Goal: Check status: Check status

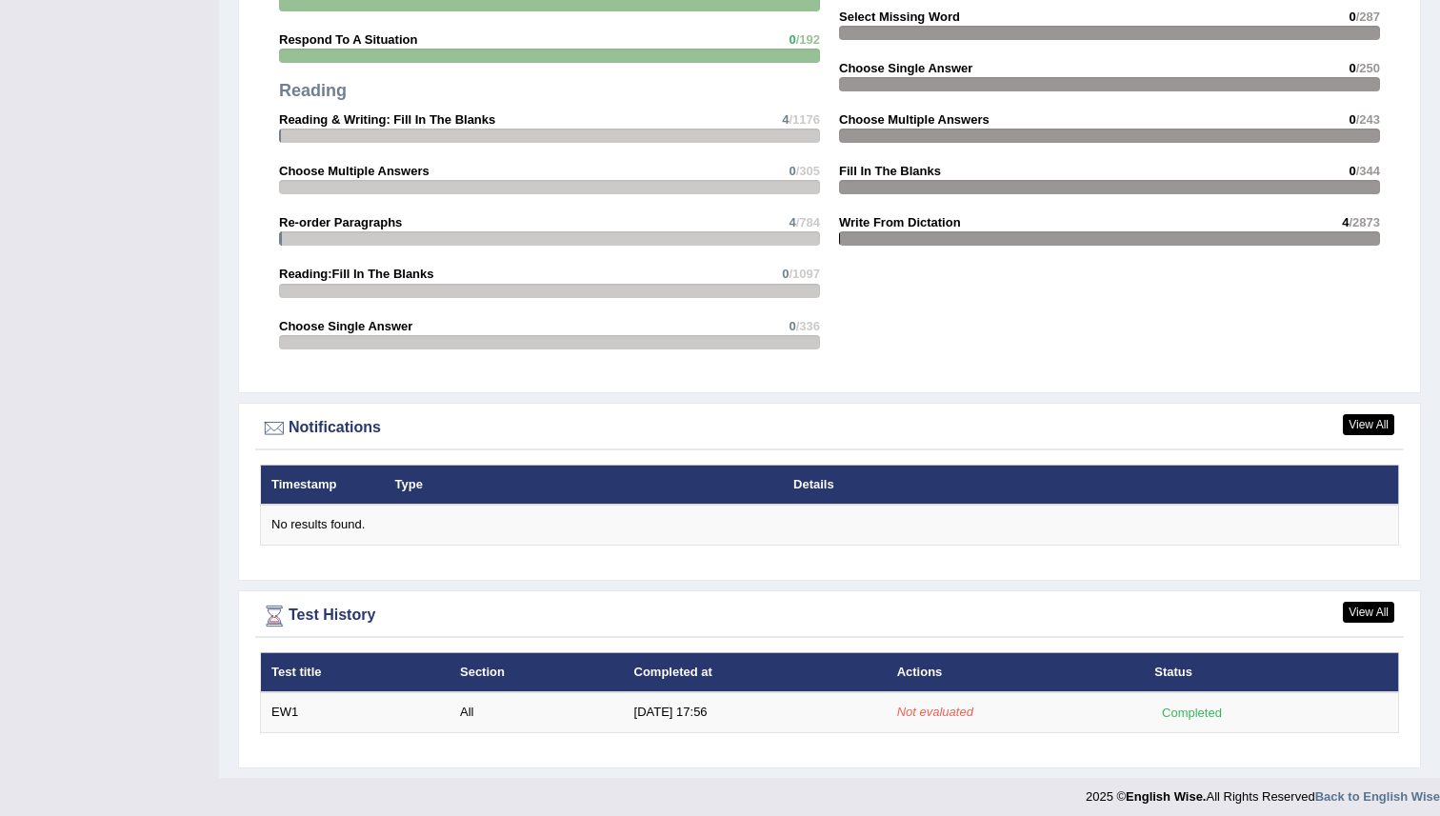
scroll to position [1940, 0]
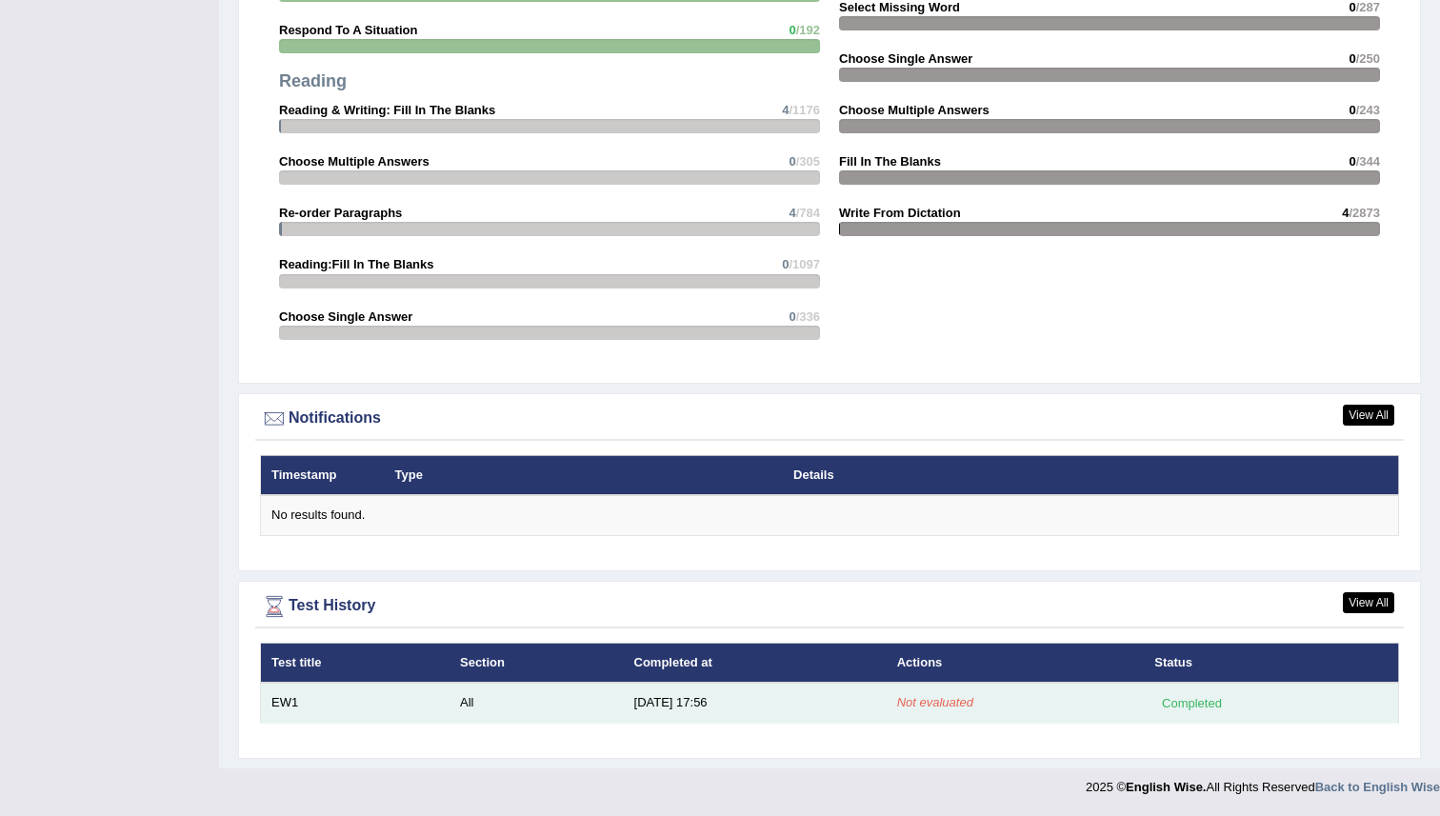
click at [676, 699] on td "9/1/25 17:56" at bounding box center [755, 703] width 263 height 40
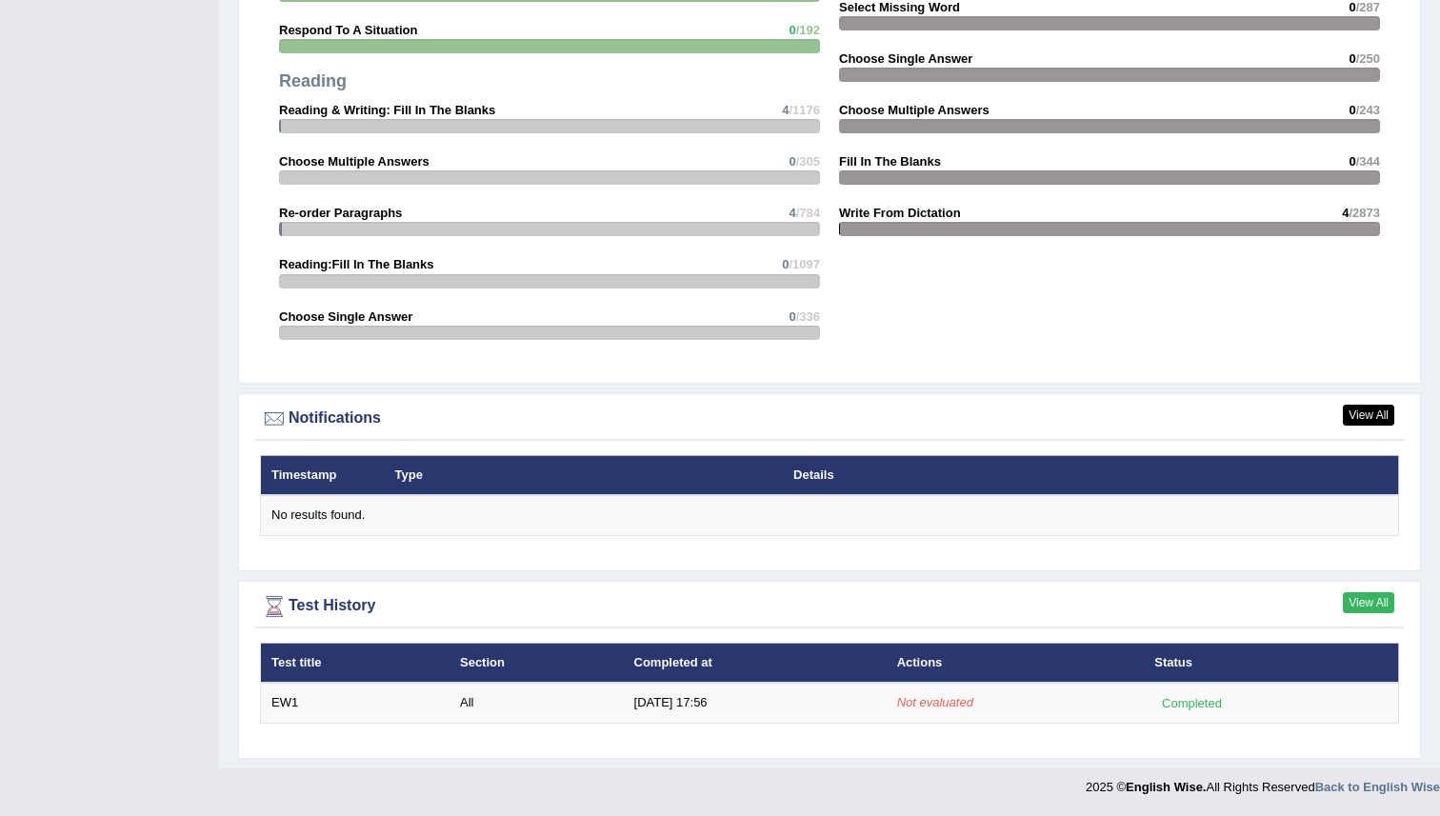
click at [1377, 601] on link "View All" at bounding box center [1368, 602] width 51 height 21
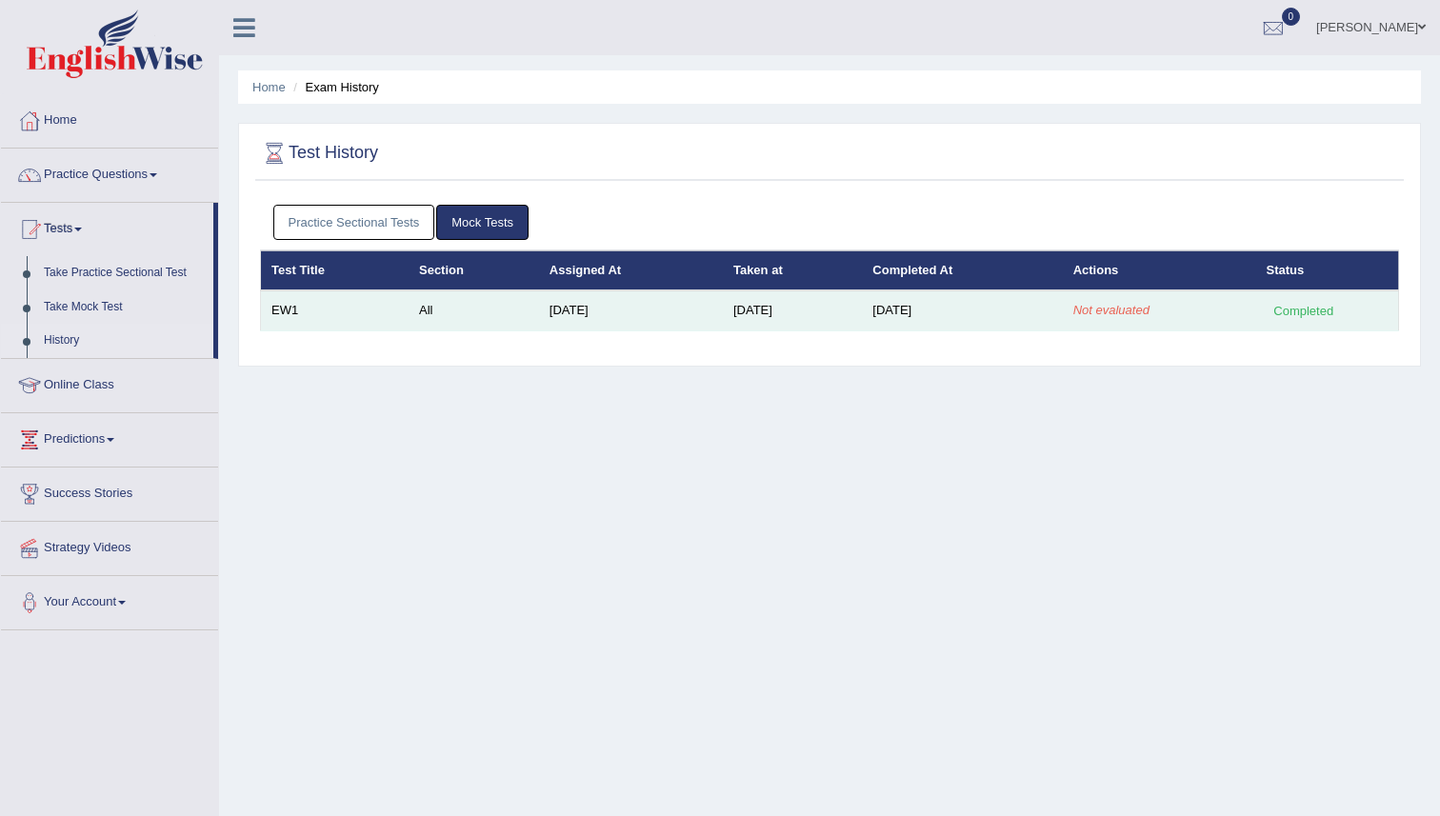
click at [931, 315] on td "Sep 1, 2025" at bounding box center [962, 310] width 200 height 40
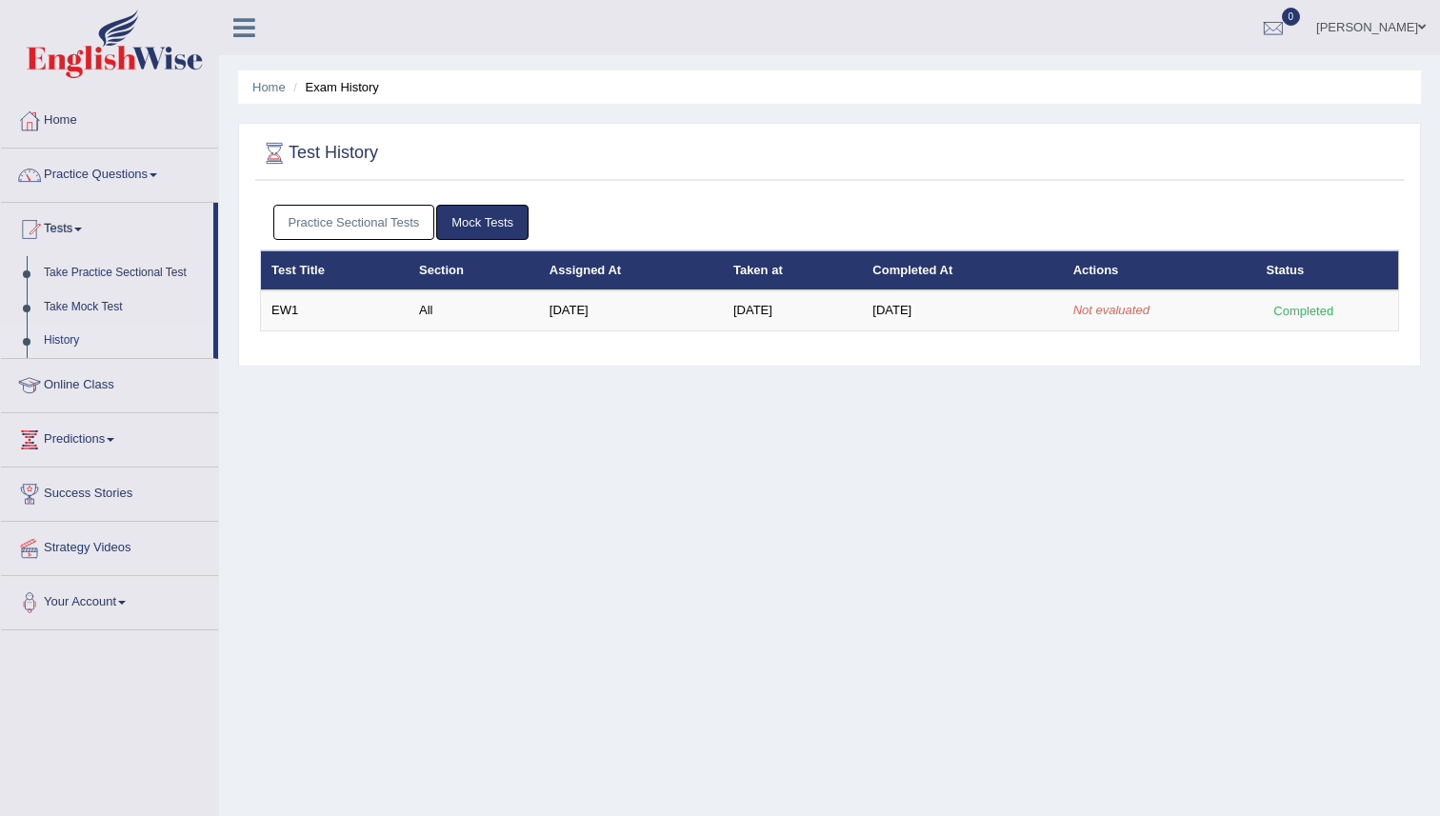
click at [502, 222] on link "Mock Tests" at bounding box center [482, 222] width 92 height 35
click at [562, 490] on div "Home Exam History Test History Practice Sectional Tests Mock Tests Test Title S…" at bounding box center [829, 476] width 1221 height 952
click at [133, 497] on link "Success Stories" at bounding box center [109, 492] width 217 height 48
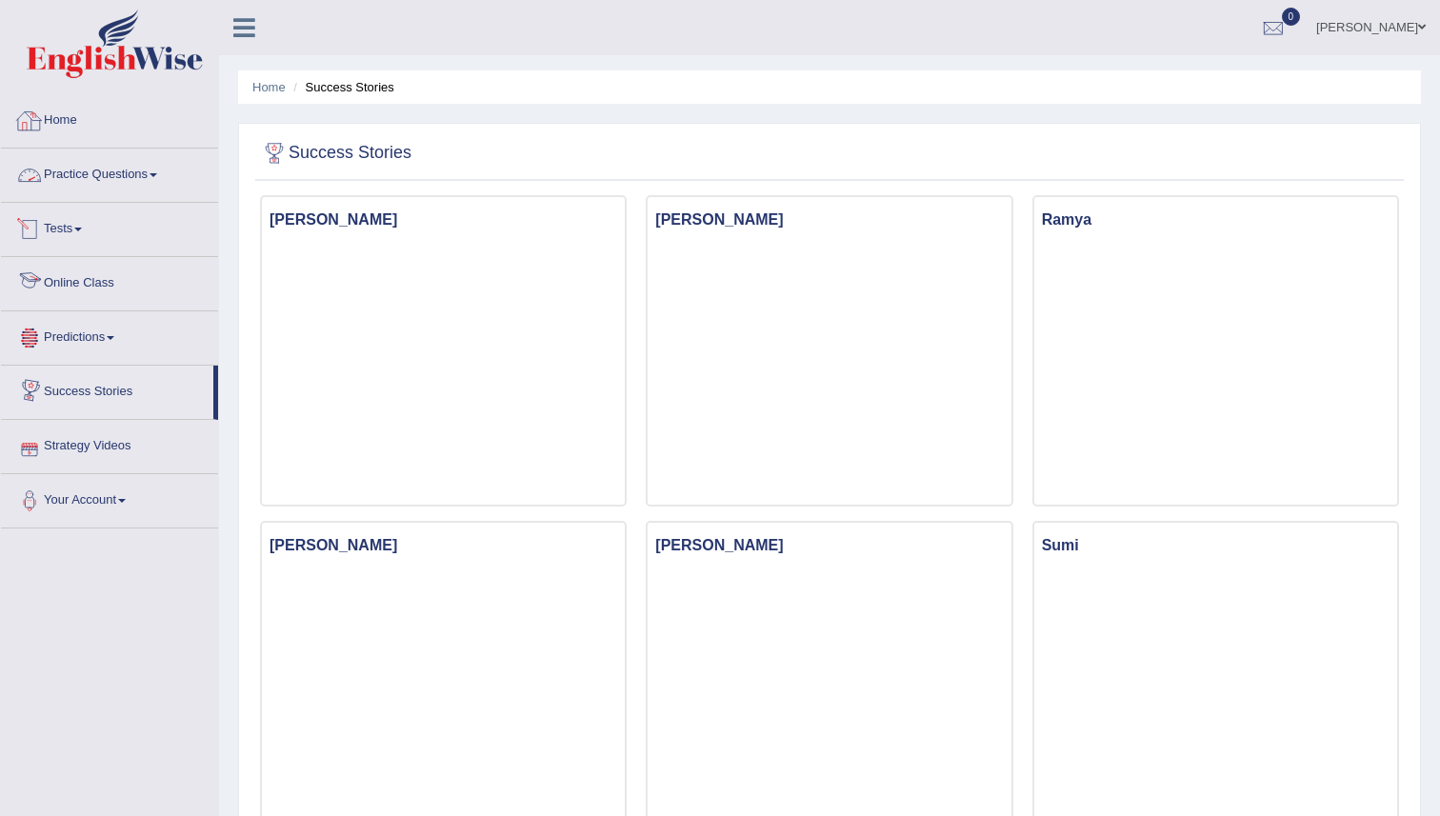
click at [56, 127] on link "Home" at bounding box center [109, 118] width 217 height 48
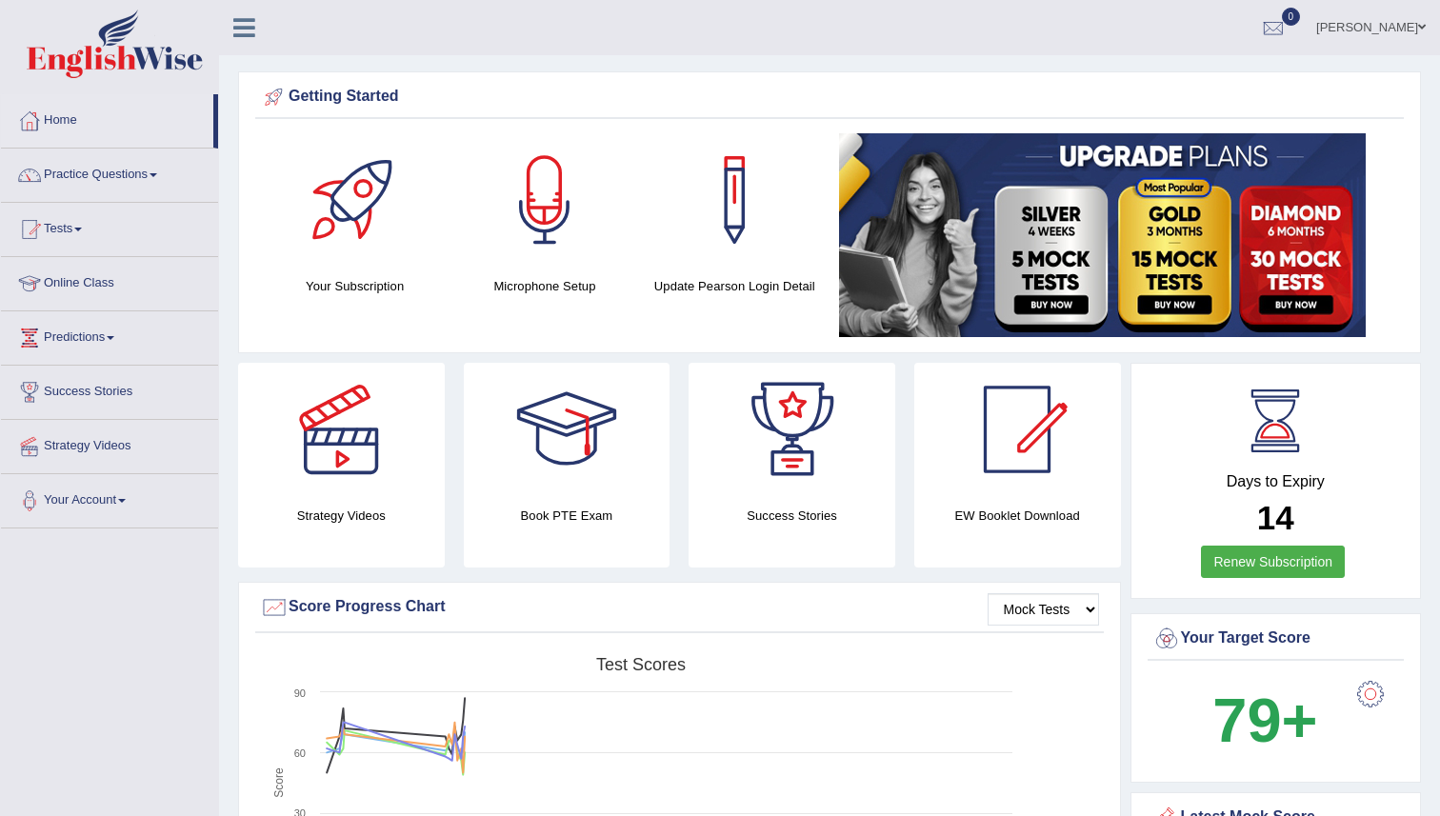
click at [721, 46] on ul "MANJOT KAUR Toggle navigation Username: manjot789 Access Type: Online Subscript…" at bounding box center [1013, 27] width 854 height 54
click at [126, 334] on link "Predictions" at bounding box center [109, 335] width 217 height 48
click at [118, 378] on link "Latest Predictions" at bounding box center [124, 382] width 178 height 34
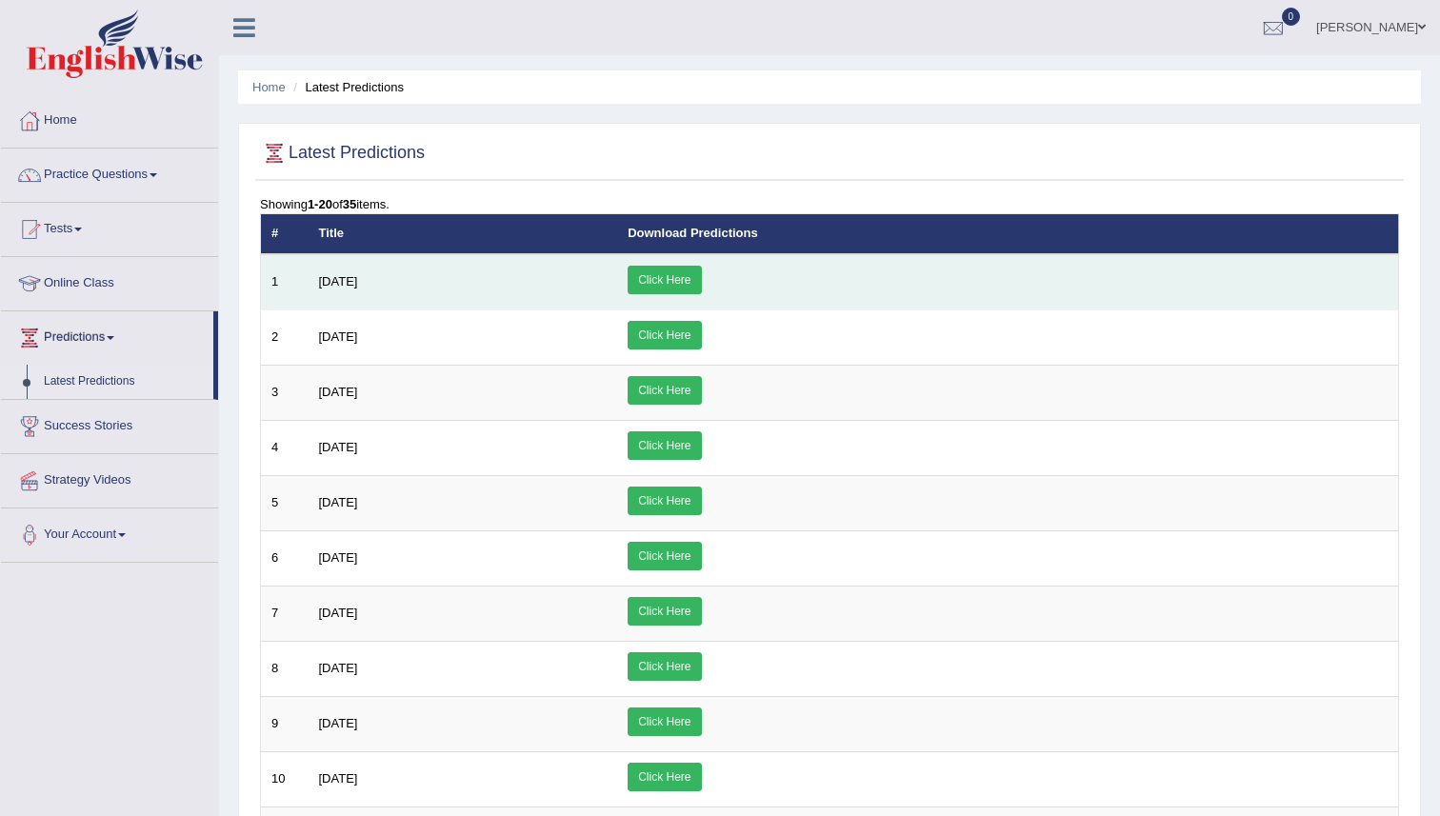
click at [701, 282] on link "Click Here" at bounding box center [664, 280] width 73 height 29
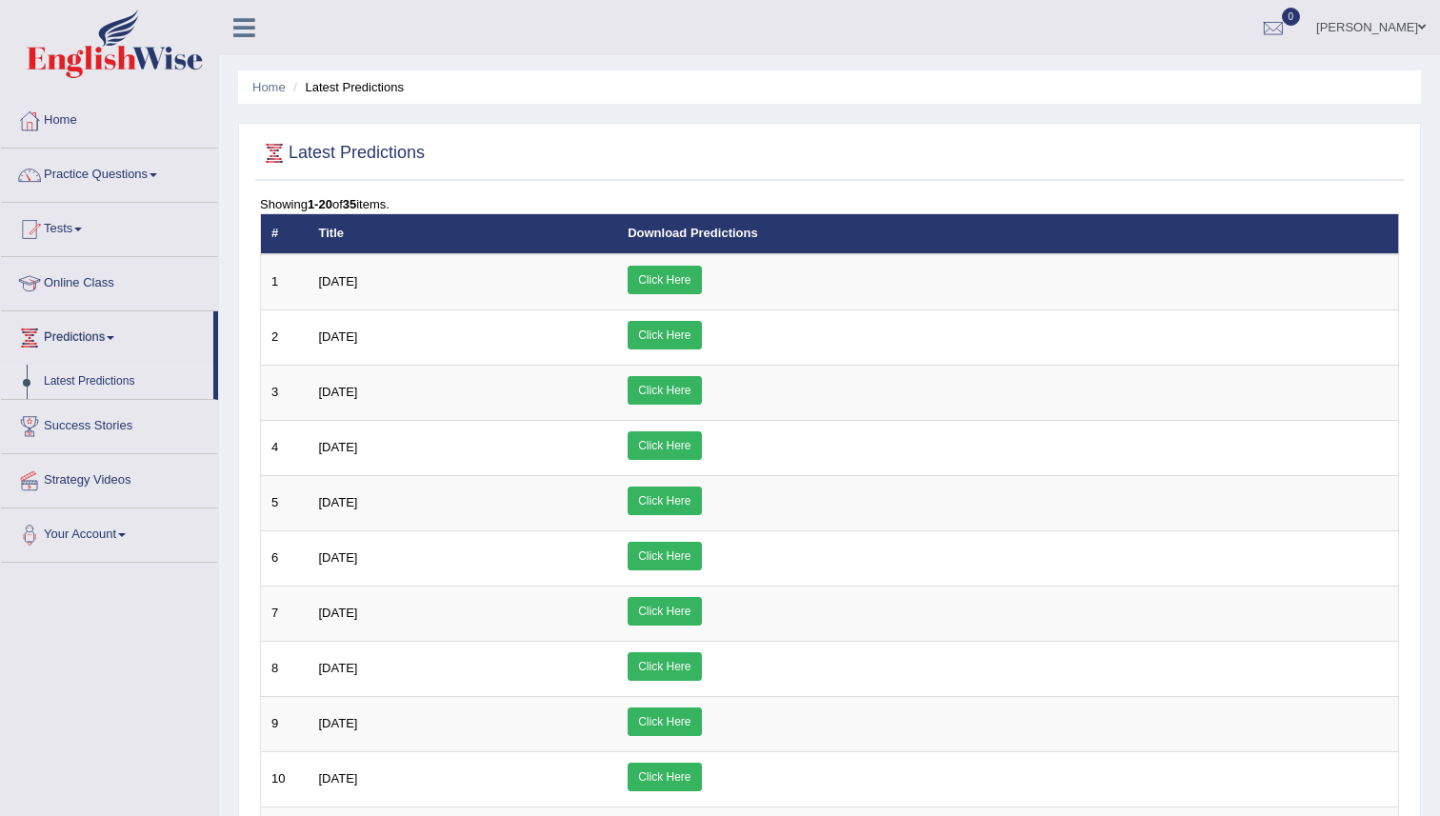
click at [586, 38] on ul "MANJOT KAUR Toggle navigation Username: manjot789 Access Type: Online Subscript…" at bounding box center [1013, 27] width 854 height 54
click at [71, 235] on link "Tests" at bounding box center [109, 227] width 217 height 48
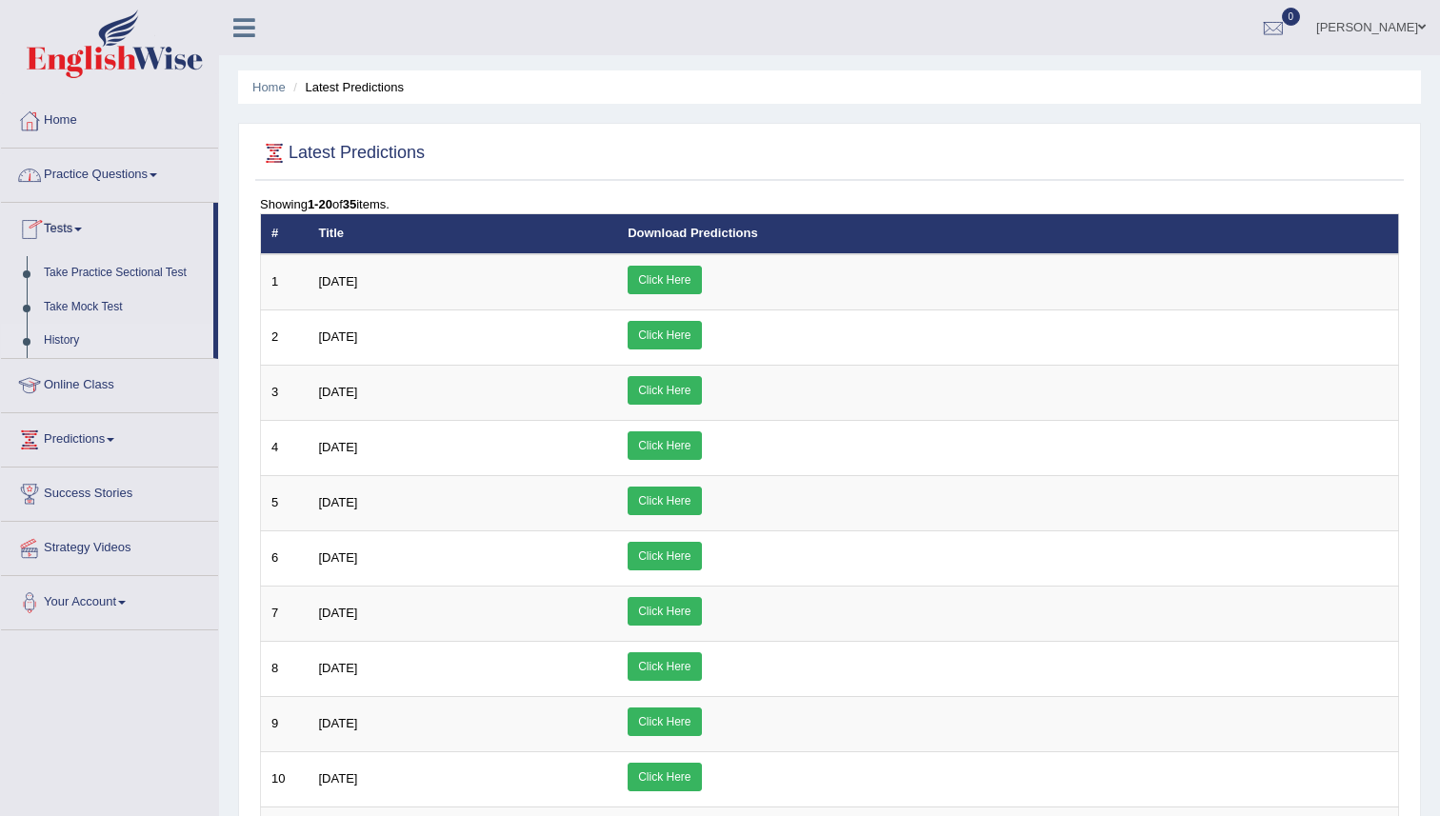
click at [75, 343] on link "History" at bounding box center [124, 341] width 178 height 34
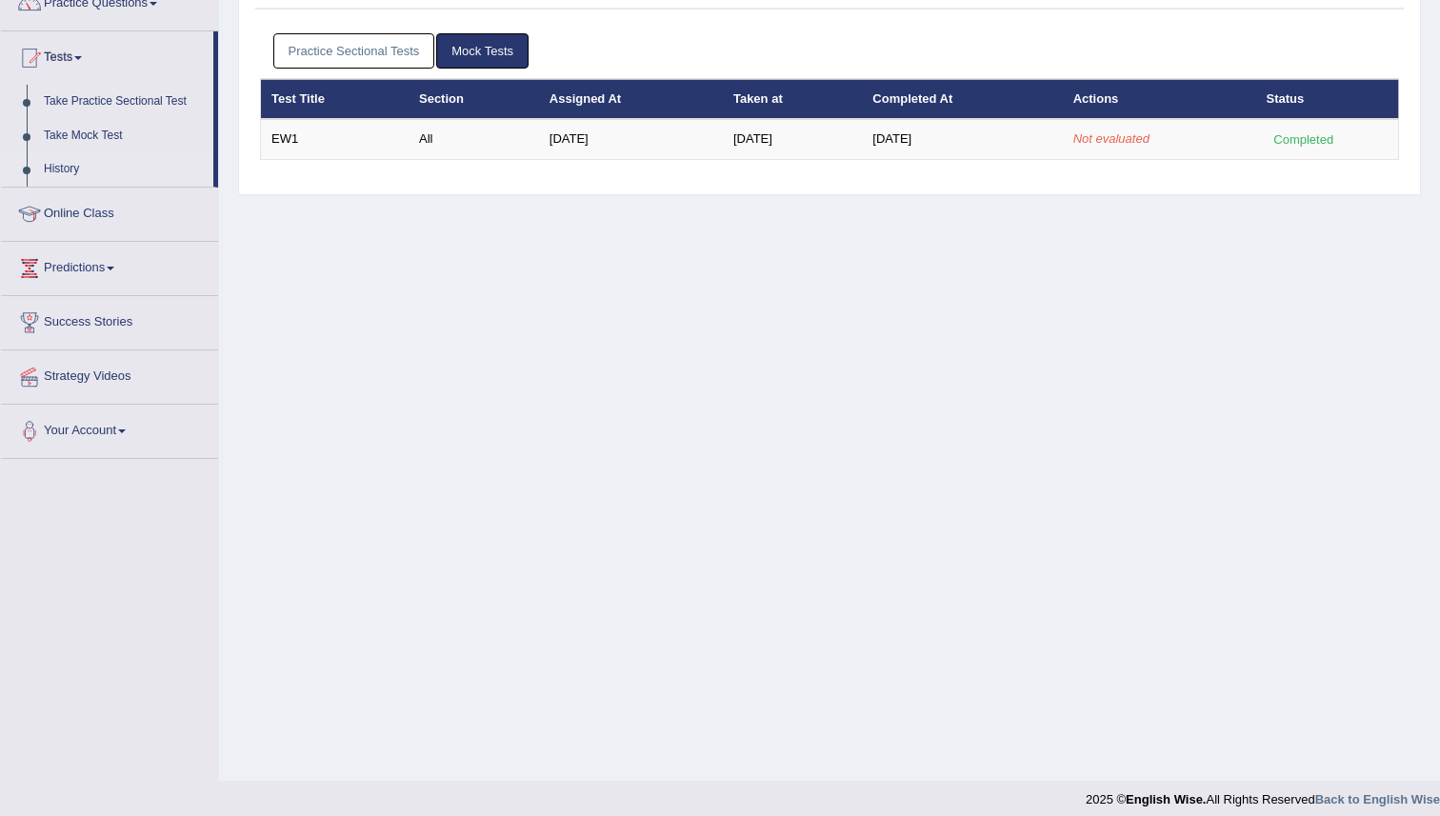
scroll to position [184, 0]
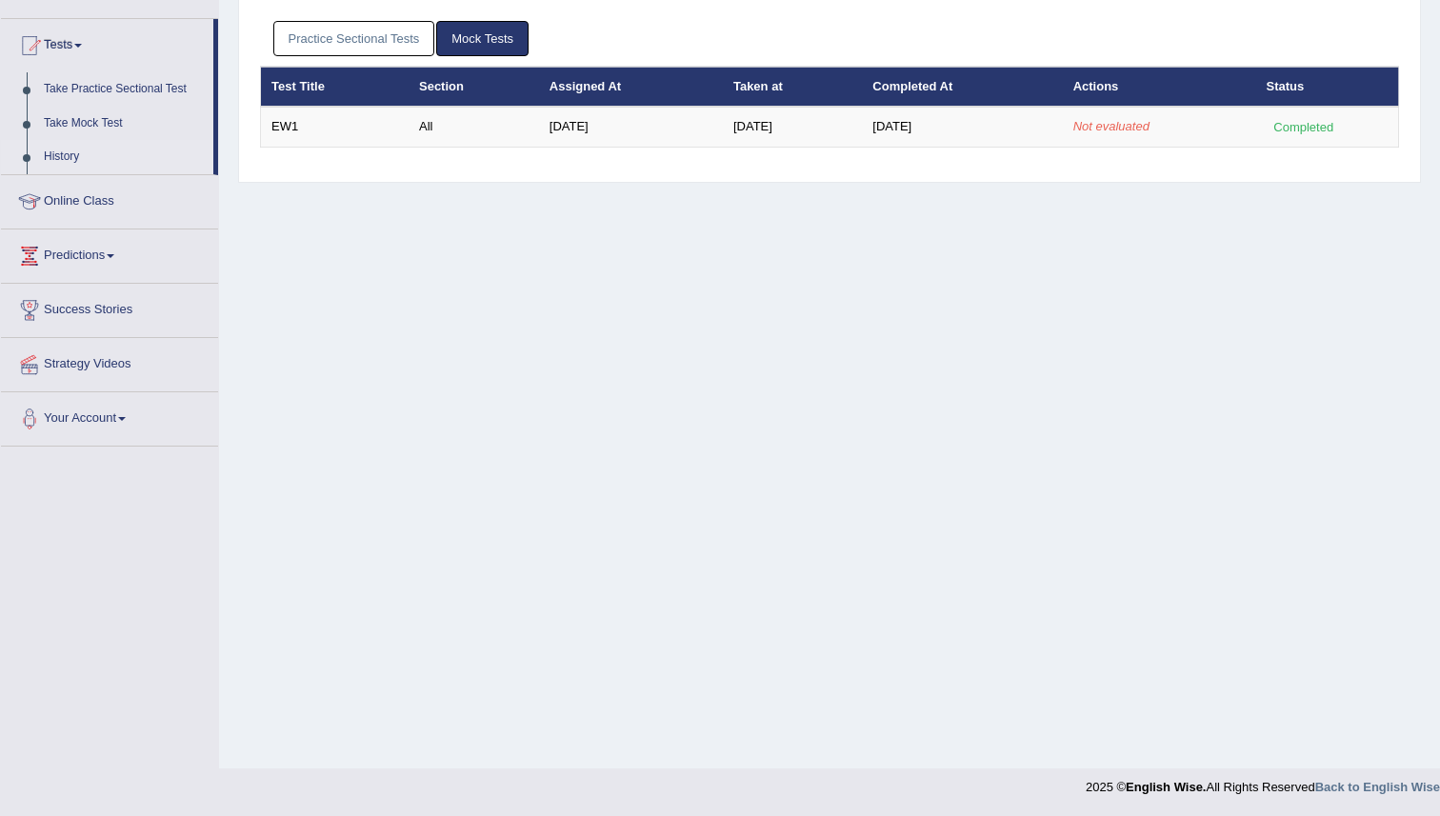
click at [873, 638] on div "Home Exam History Test History Practice Sectional Tests Mock Tests Test Title S…" at bounding box center [829, 292] width 1221 height 952
click at [874, 228] on div "Home Exam History Test History Practice Sectional Tests Mock Tests Test Title S…" at bounding box center [829, 292] width 1221 height 952
